Goal: Task Accomplishment & Management: Manage account settings

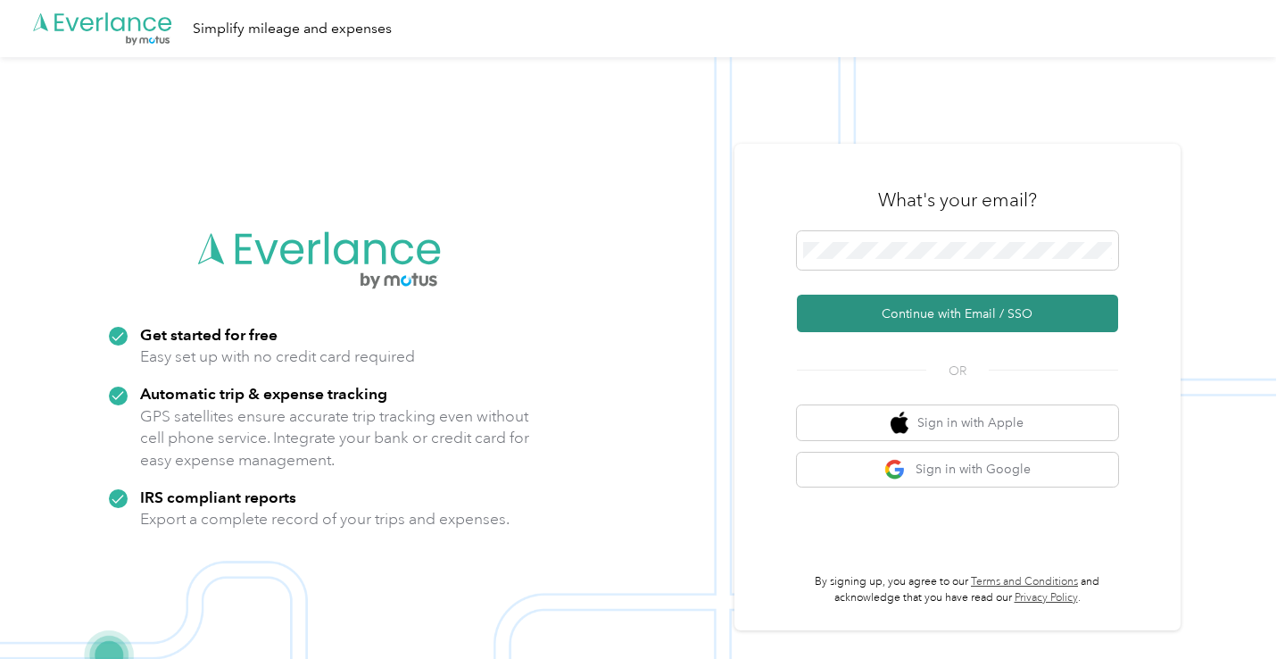
click at [935, 307] on button "Continue with Email / SSO" at bounding box center [957, 313] width 321 height 37
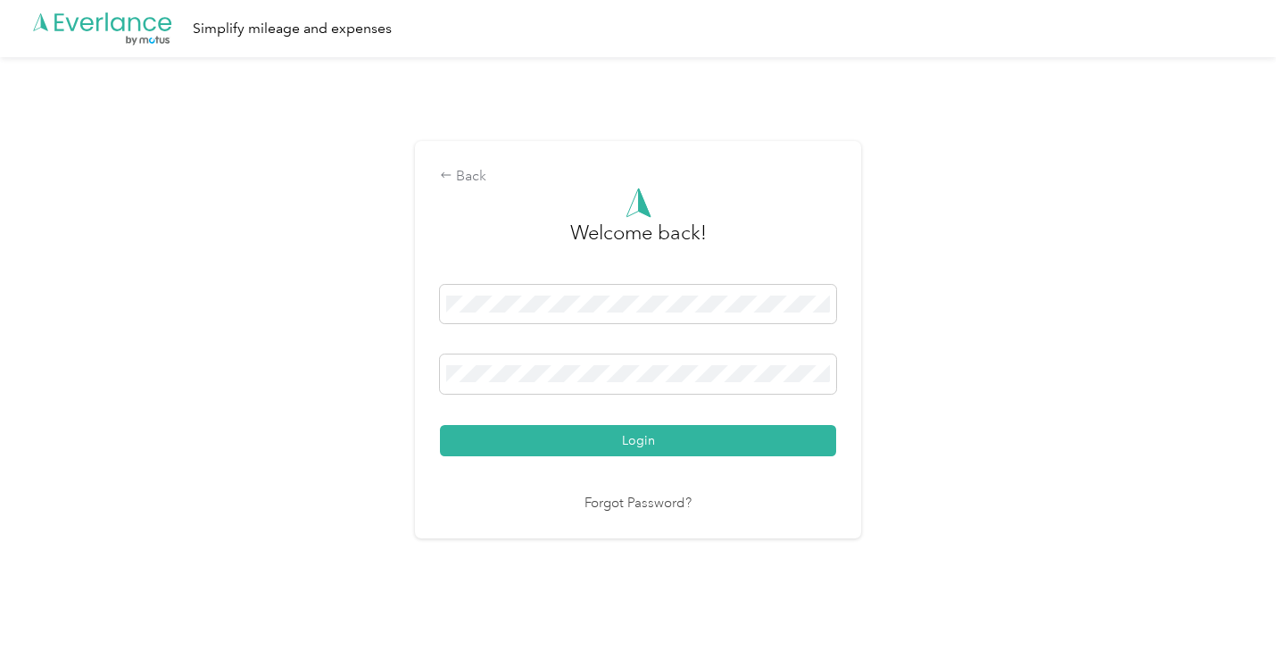
click at [905, 355] on div "Back Welcome back! Login Forgot Password?" at bounding box center [638, 346] width 1276 height 579
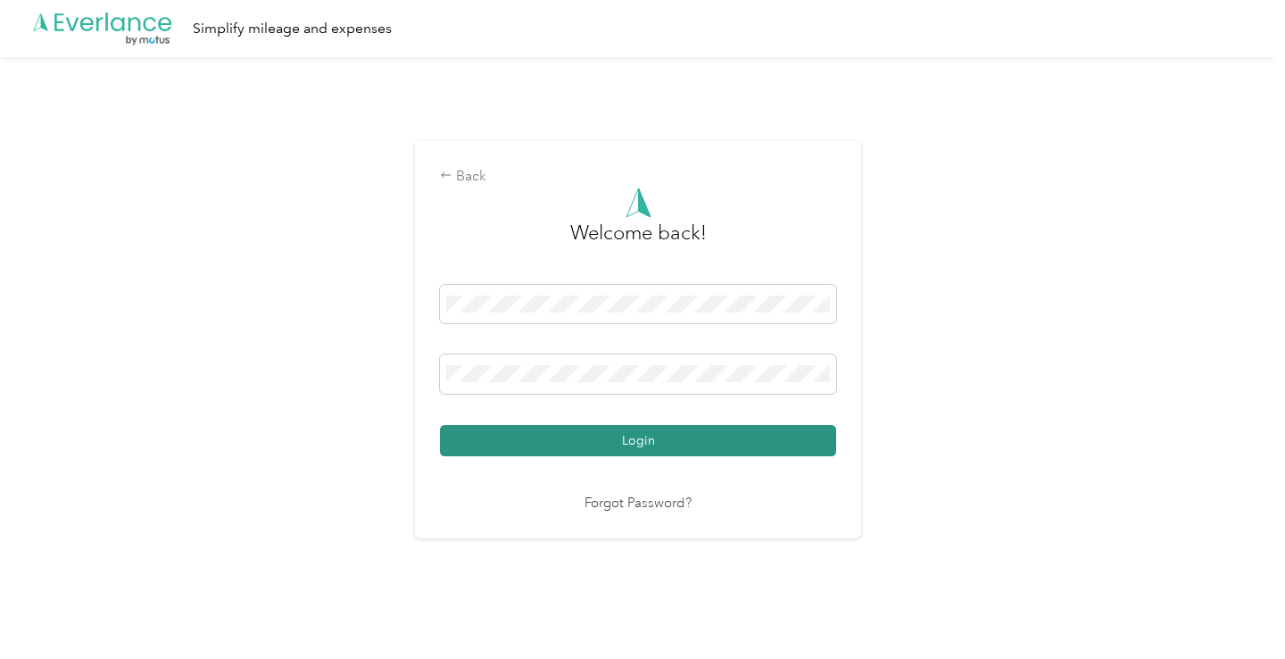
click at [676, 449] on button "Login" at bounding box center [638, 440] width 396 height 31
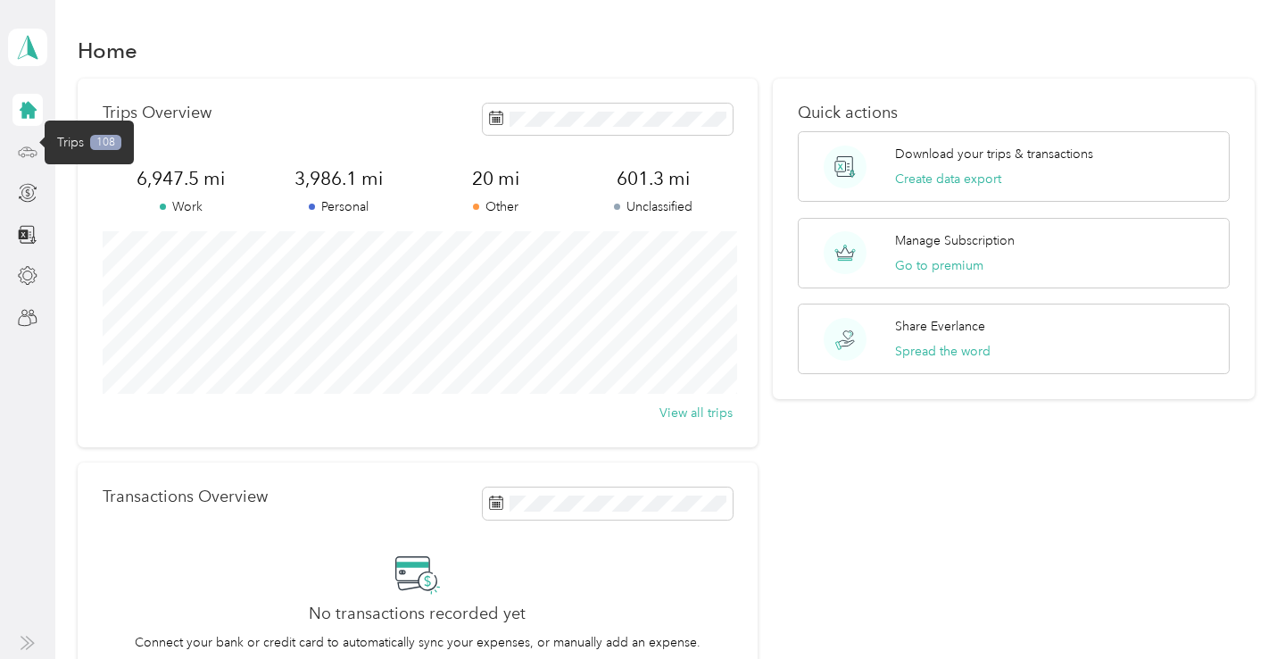
click at [33, 148] on icon at bounding box center [28, 152] width 20 height 20
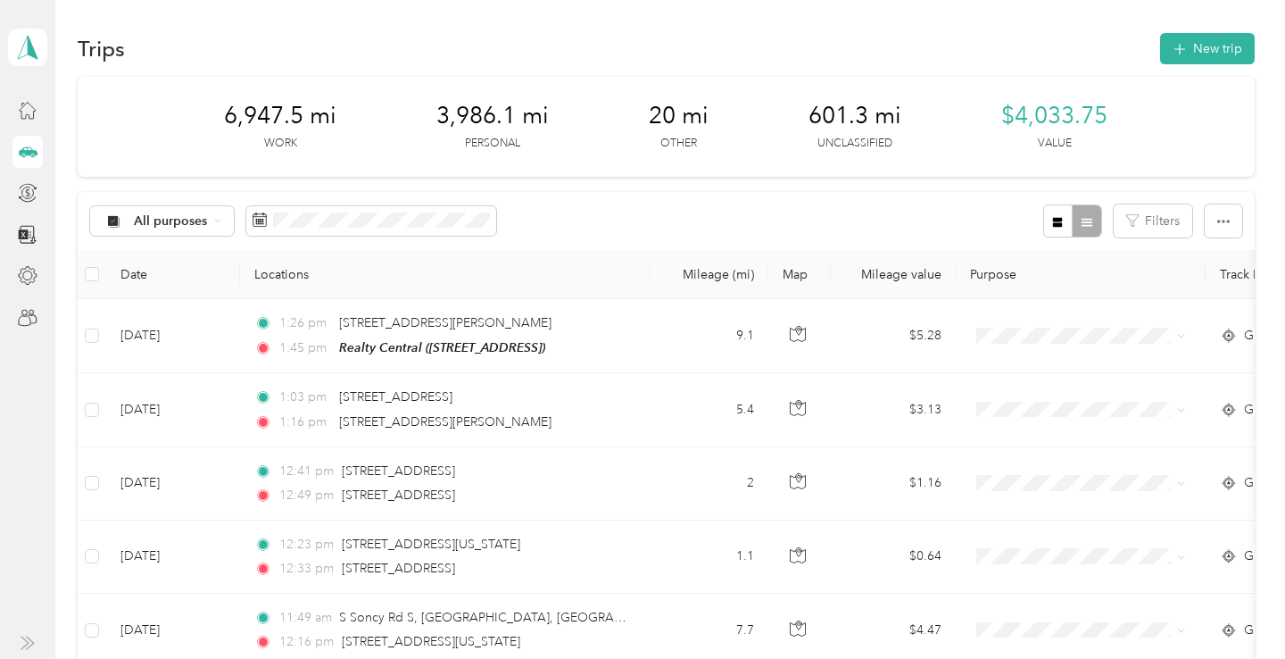
scroll to position [4, 0]
